Goal: Find specific page/section: Find specific page/section

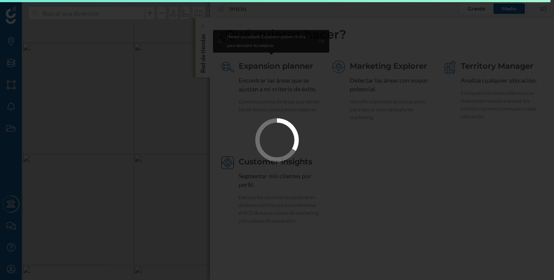
click at [184, 132] on div at bounding box center [277, 140] width 554 height 280
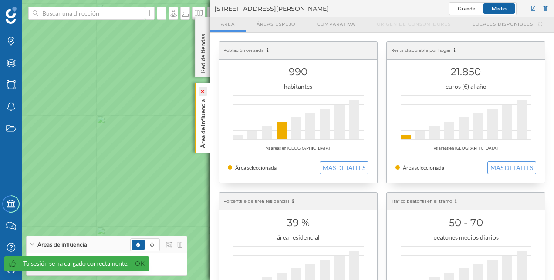
click at [202, 89] on vue-fontawesome-icon-wrapper at bounding box center [202, 91] width 9 height 4
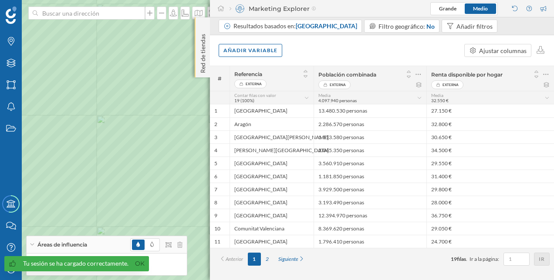
click at [201, 22] on div "Red de tiendas" at bounding box center [202, 47] width 15 height 60
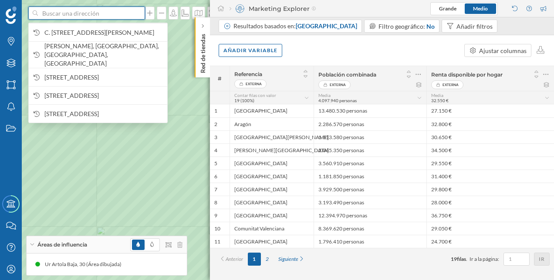
click at [63, 12] on input at bounding box center [86, 13] width 97 height 13
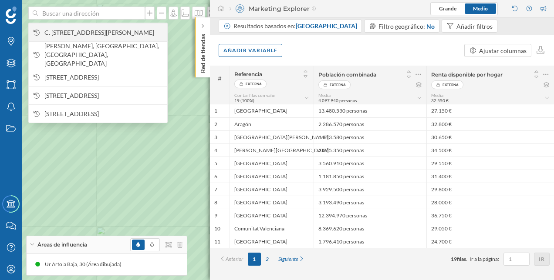
click at [61, 30] on span "C. [STREET_ADDRESS][PERSON_NAME]" at bounding box center [103, 32] width 118 height 9
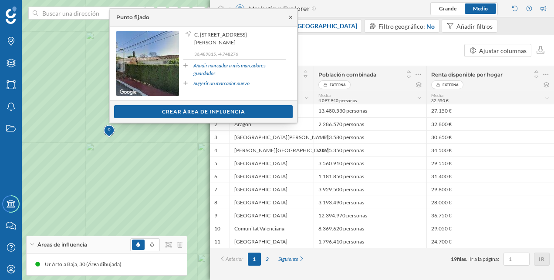
click at [288, 15] on icon at bounding box center [290, 17] width 7 height 5
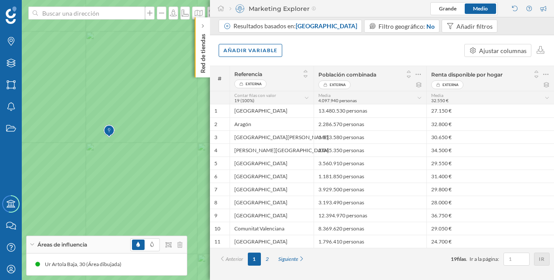
click at [110, 130] on img at bounding box center [109, 131] width 11 height 17
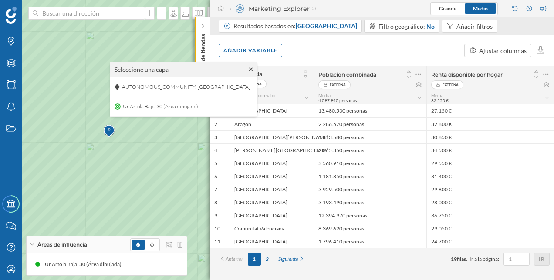
click at [249, 70] on icon at bounding box center [251, 70] width 4 height 6
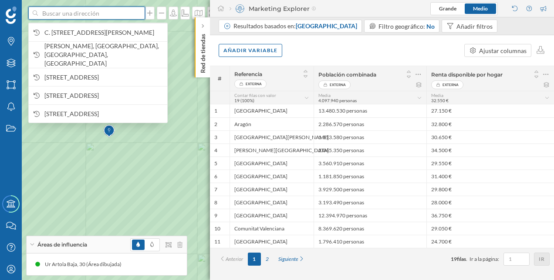
click at [109, 10] on input at bounding box center [86, 13] width 97 height 13
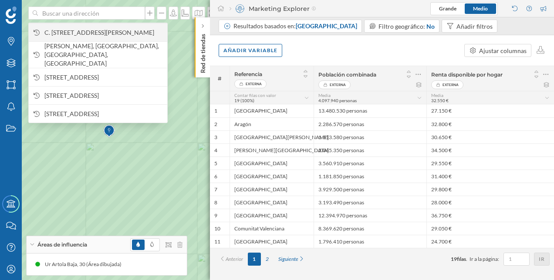
click at [104, 37] on span "C. [STREET_ADDRESS][PERSON_NAME]" at bounding box center [103, 32] width 118 height 9
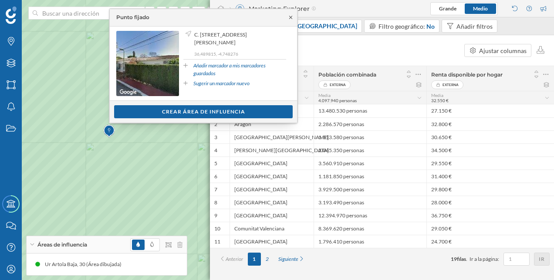
click at [291, 15] on icon at bounding box center [290, 17] width 7 height 5
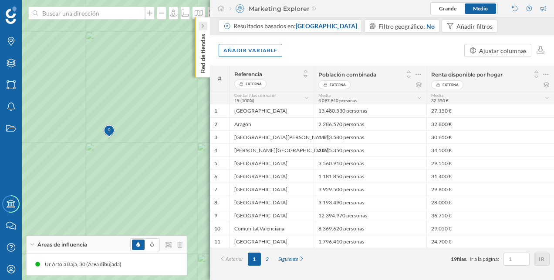
click at [204, 25] on icon at bounding box center [202, 26] width 3 height 4
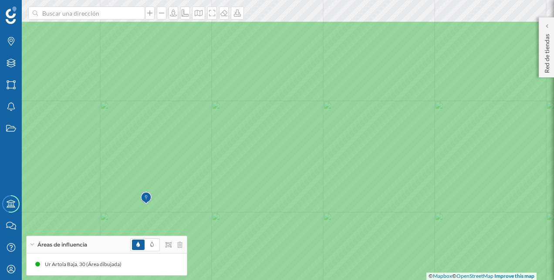
drag, startPoint x: 129, startPoint y: 104, endPoint x: 150, endPoint y: 178, distance: 77.6
click at [150, 178] on icon at bounding box center [294, 190] width 668 height 340
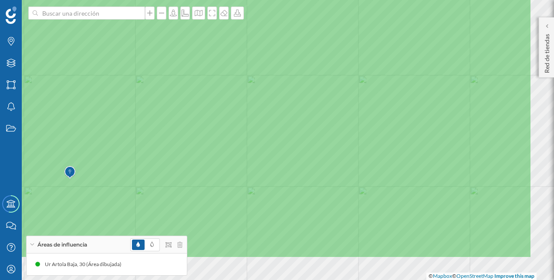
drag, startPoint x: 298, startPoint y: 173, endPoint x: 219, endPoint y: 122, distance: 94.0
click at [219, 122] on icon at bounding box center [198, 89] width 668 height 340
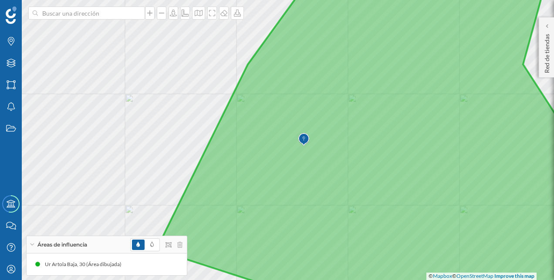
drag, startPoint x: 450, startPoint y: 138, endPoint x: 397, endPoint y: 136, distance: 53.1
click at [399, 138] on icon at bounding box center [357, 140] width 403 height 340
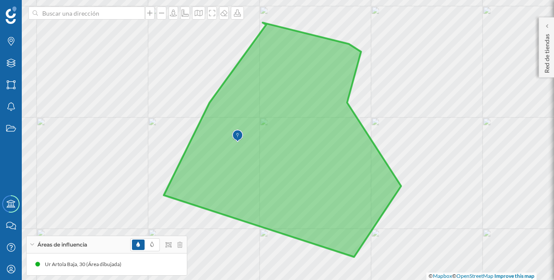
drag, startPoint x: 327, startPoint y: 155, endPoint x: 257, endPoint y: 135, distance: 72.6
click at [257, 135] on icon at bounding box center [282, 140] width 237 height 235
